Goal: Information Seeking & Learning: Check status

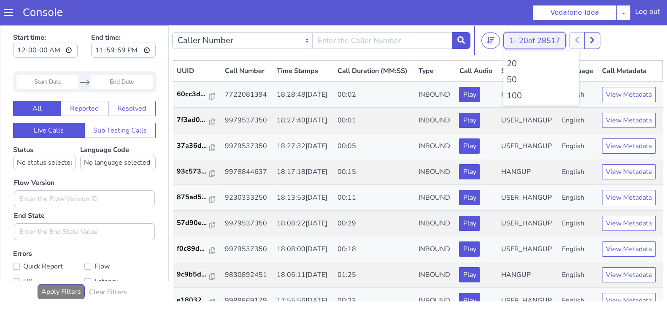
click at [515, 43] on button "1 - 20 of 28517" at bounding box center [534, 40] width 62 height 17
click at [514, 94] on li "100" at bounding box center [541, 95] width 69 height 13
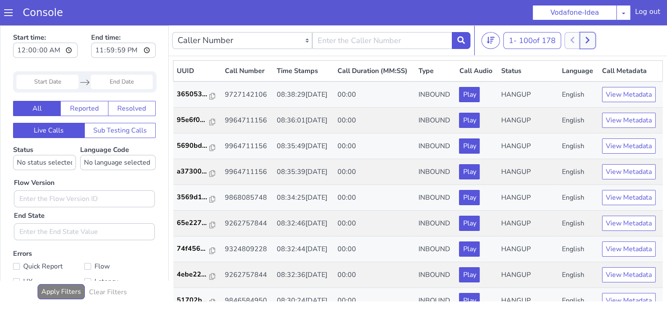
click at [586, 42] on button at bounding box center [588, 40] width 16 height 17
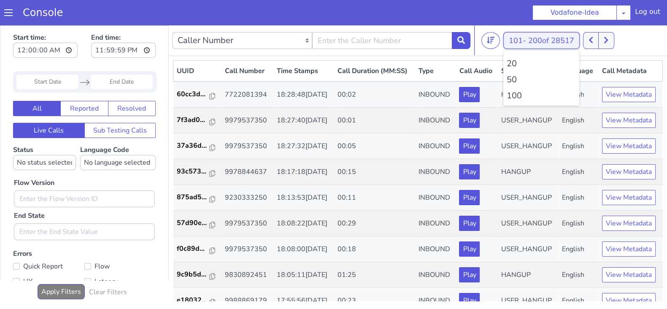
click at [578, 41] on button "101 - 200 of 28517" at bounding box center [541, 40] width 76 height 17
click at [521, 89] on li "100" at bounding box center [541, 95] width 69 height 13
click at [597, 37] on icon at bounding box center [597, 40] width 4 height 6
click at [586, 38] on button at bounding box center [591, 40] width 16 height 17
click at [597, 40] on icon at bounding box center [597, 40] width 5 height 8
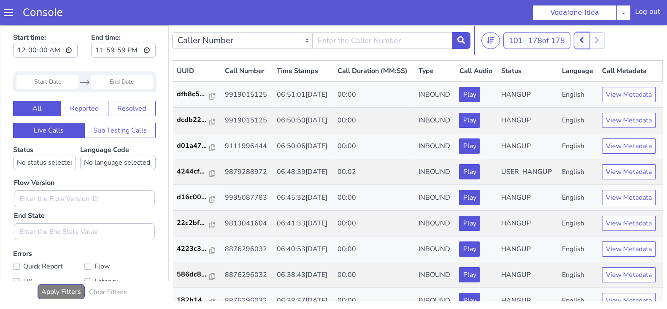
click at [589, 43] on button at bounding box center [582, 40] width 16 height 17
click at [592, 34] on button at bounding box center [588, 40] width 16 height 17
click at [584, 37] on icon at bounding box center [581, 40] width 5 height 8
click at [589, 40] on icon at bounding box center [588, 40] width 4 height 6
click at [582, 40] on icon at bounding box center [582, 40] width 4 height 6
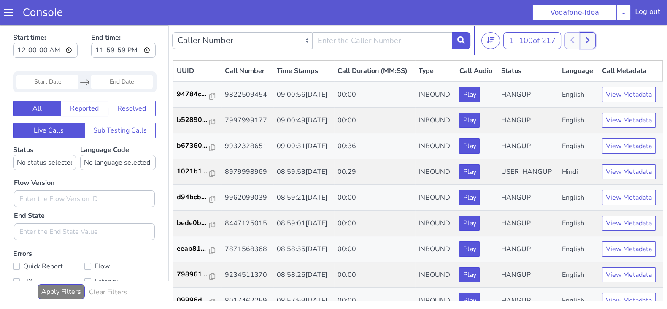
click at [590, 38] on icon at bounding box center [587, 40] width 5 height 8
click at [581, 38] on icon at bounding box center [581, 40] width 5 height 8
click at [595, 39] on button at bounding box center [588, 40] width 16 height 17
click at [579, 39] on button at bounding box center [582, 40] width 16 height 17
click at [589, 38] on icon at bounding box center [587, 40] width 5 height 8
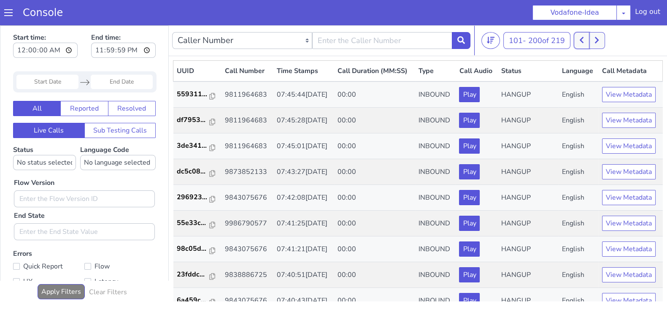
click at [583, 38] on icon at bounding box center [582, 40] width 4 height 6
click at [594, 38] on button at bounding box center [588, 40] width 16 height 17
click at [582, 39] on button at bounding box center [582, 40] width 16 height 17
click at [590, 40] on icon at bounding box center [587, 40] width 5 height 8
click at [583, 38] on icon at bounding box center [581, 40] width 5 height 8
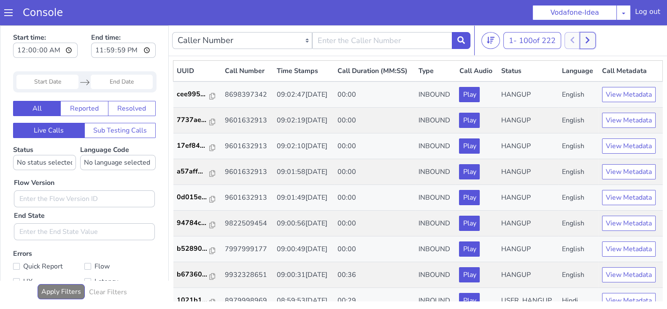
click at [590, 38] on icon at bounding box center [587, 40] width 5 height 8
click at [582, 39] on icon at bounding box center [581, 40] width 5 height 8
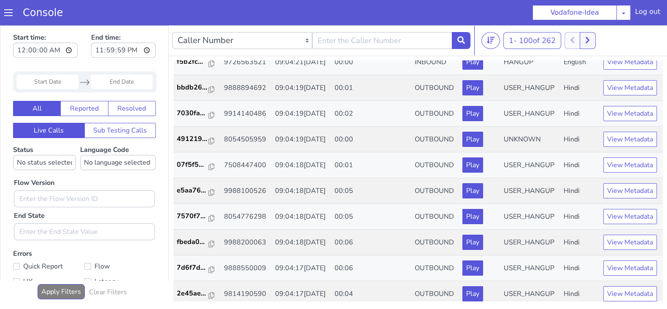
scroll to position [374, 0]
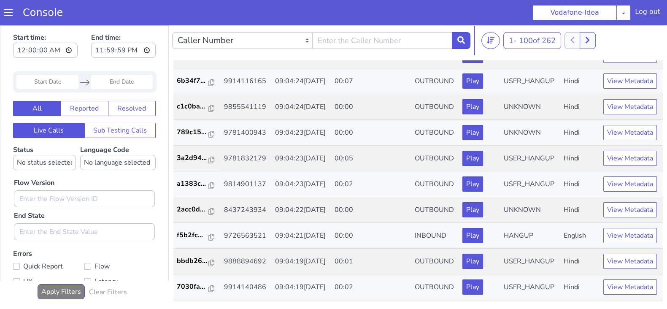
click at [601, 43] on div "1 - 100 of 262 20 50 100" at bounding box center [572, 40] width 182 height 17
click at [594, 40] on button at bounding box center [588, 40] width 16 height 17
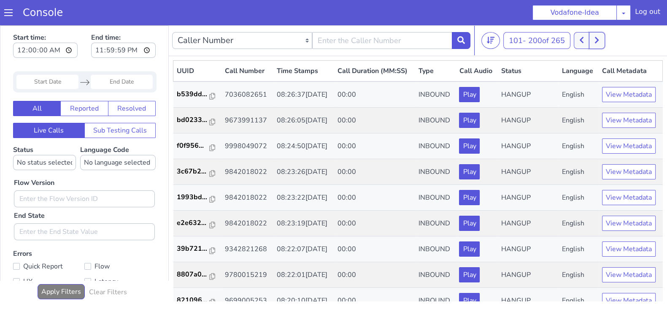
click at [603, 41] on button at bounding box center [597, 40] width 16 height 17
click at [586, 41] on button at bounding box center [582, 40] width 16 height 17
